Goal: Information Seeking & Learning: Learn about a topic

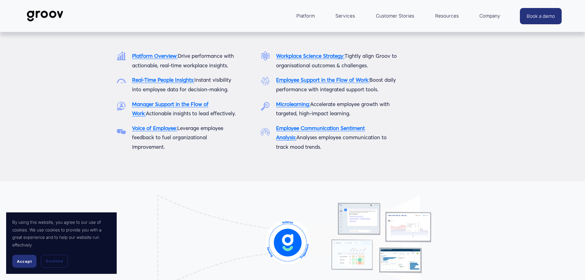
click at [176, 58] on link "Platform Overview :" at bounding box center [155, 55] width 46 height 6
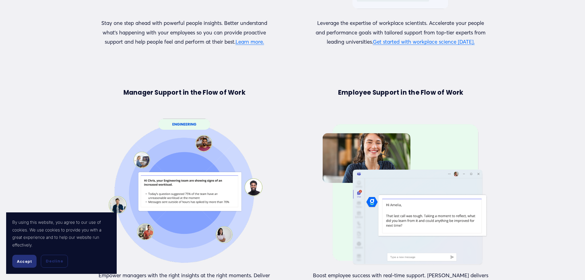
scroll to position [552, 0]
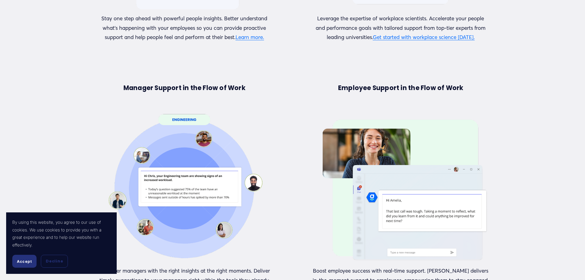
click at [566, 123] on div "Turn your workforce data into a competitive advantage Discover the features tha…" at bounding box center [292, 272] width 585 height 938
